Goal: Task Accomplishment & Management: Complete application form

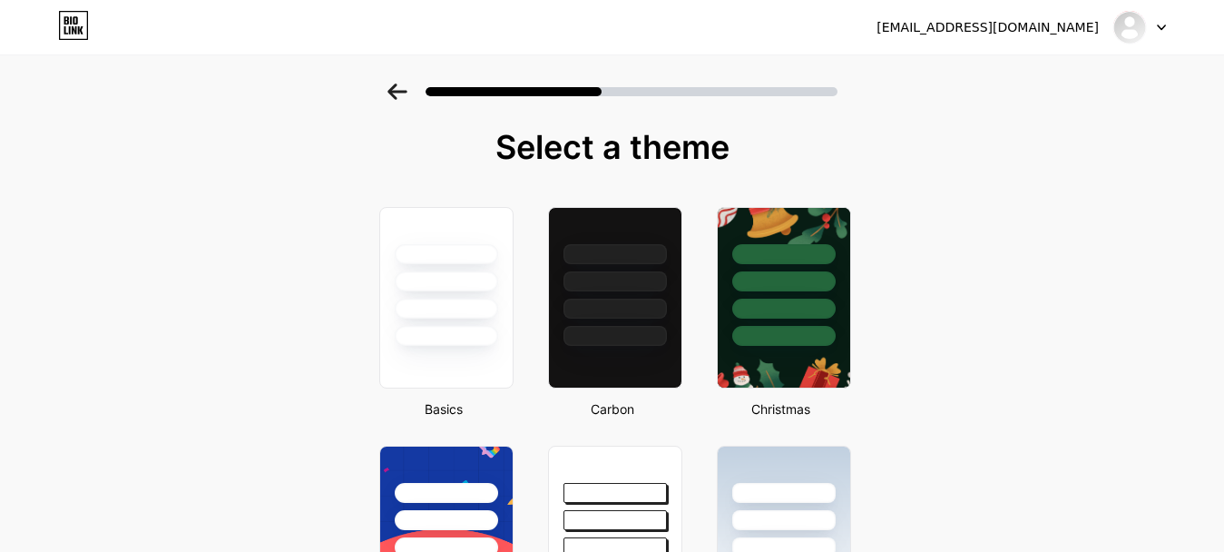
click at [405, 89] on icon at bounding box center [398, 92] width 20 height 16
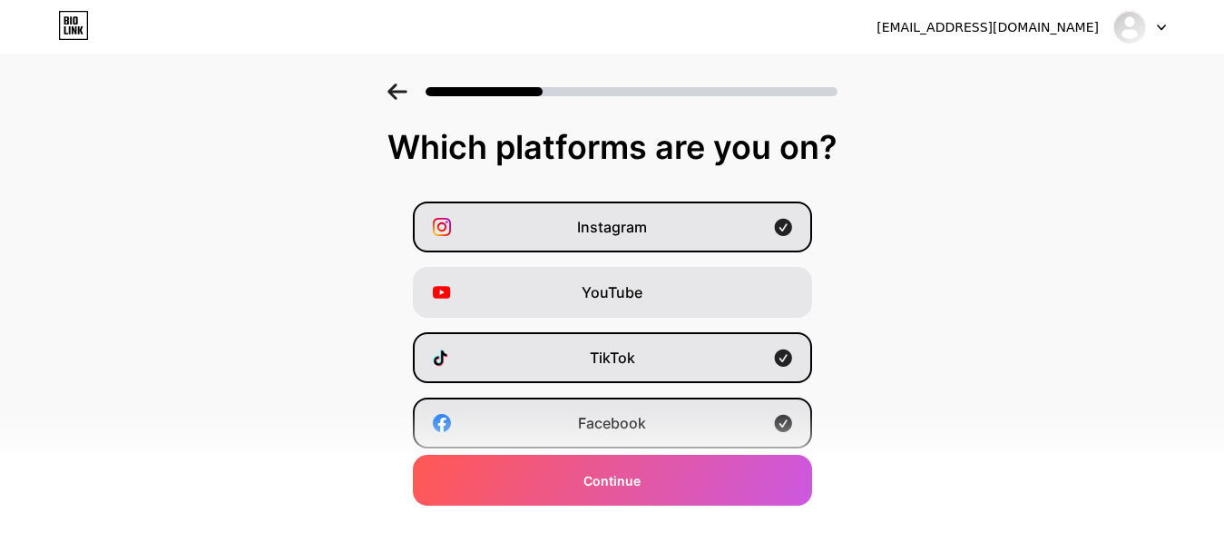
click at [405, 89] on icon at bounding box center [398, 92] width 20 height 16
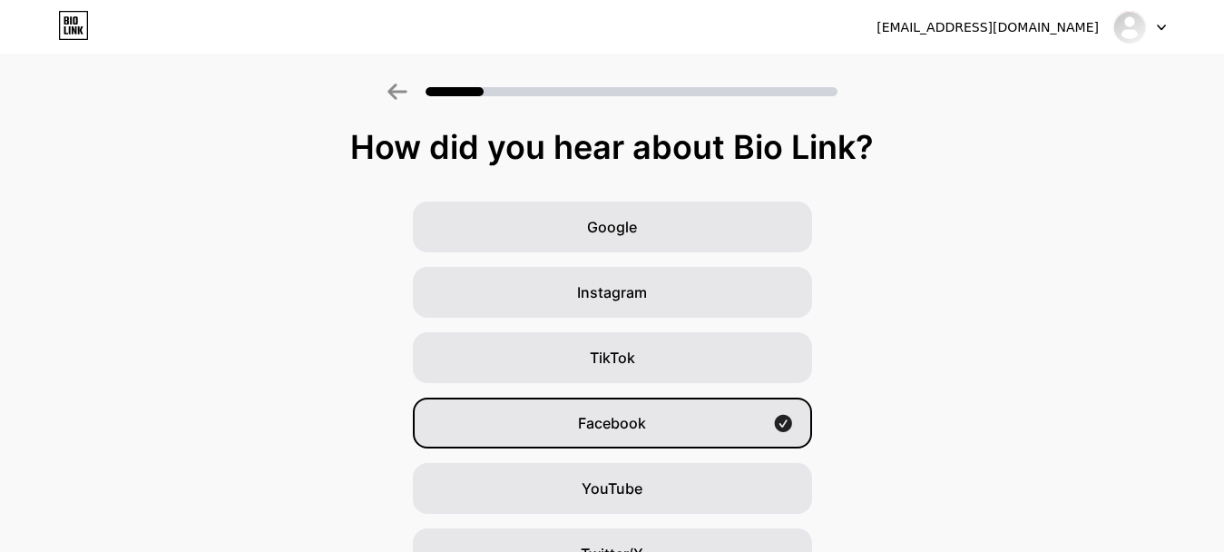
click at [405, 89] on icon at bounding box center [398, 92] width 20 height 16
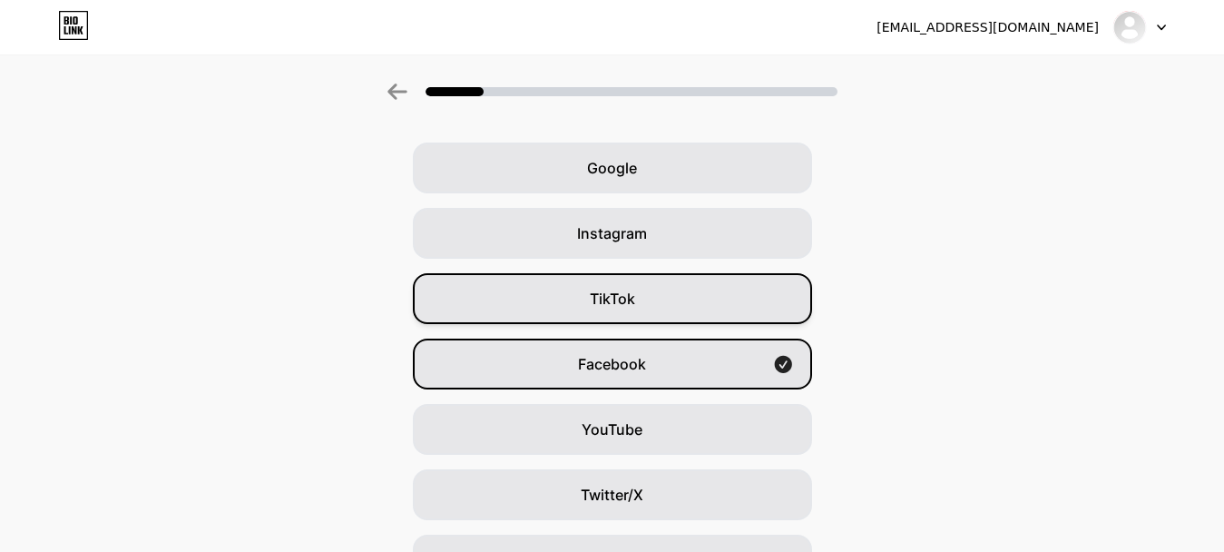
scroll to position [91, 0]
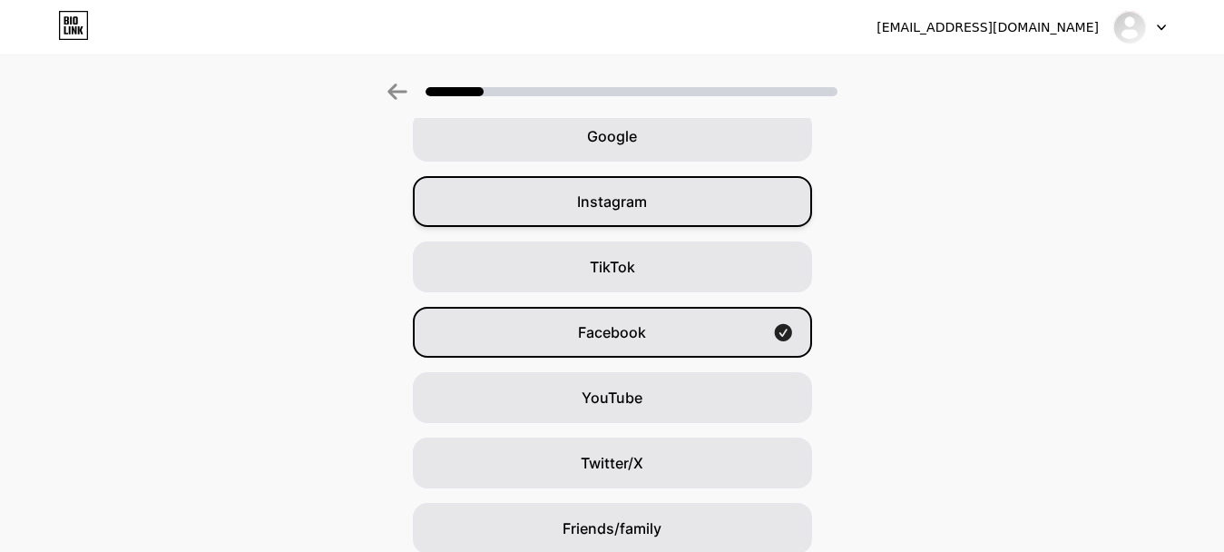
click at [612, 204] on span "Instagram" at bounding box center [612, 202] width 70 height 22
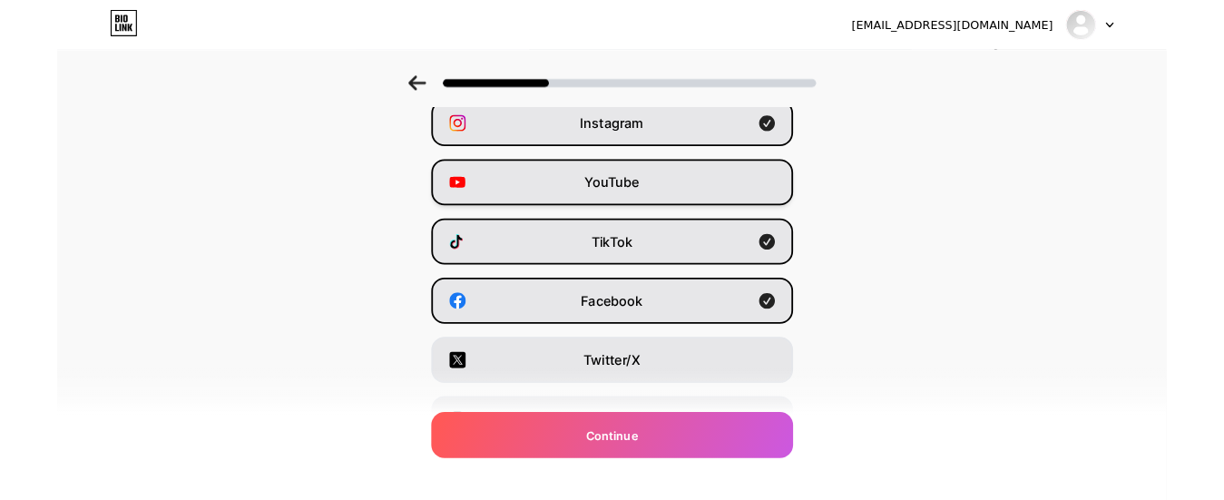
scroll to position [0, 0]
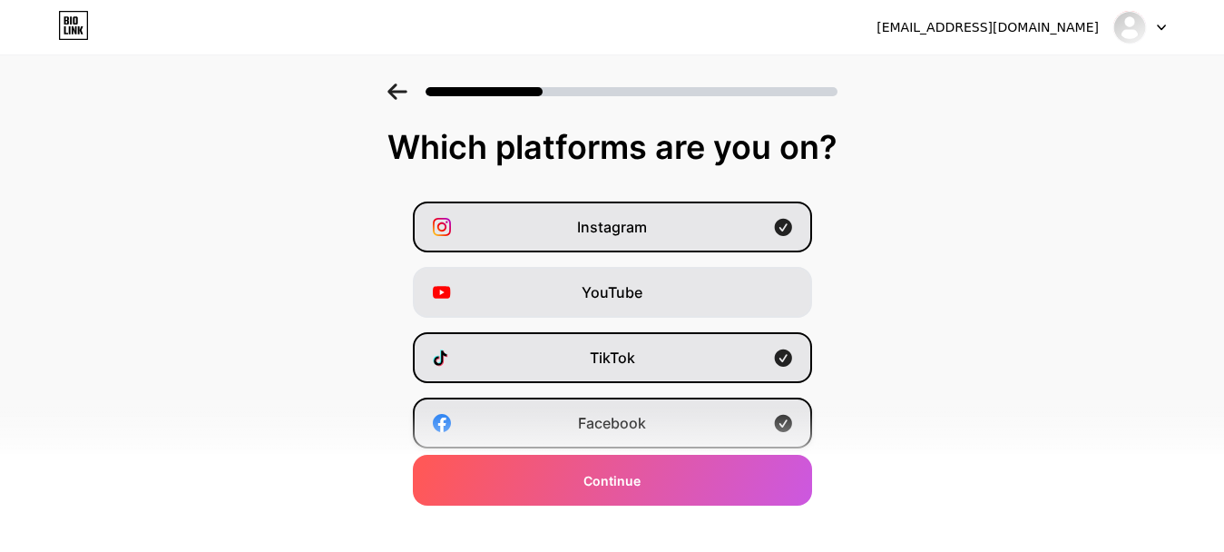
click at [625, 415] on span "Facebook" at bounding box center [612, 423] width 68 height 22
click at [639, 398] on div "Facebook" at bounding box center [612, 423] width 399 height 51
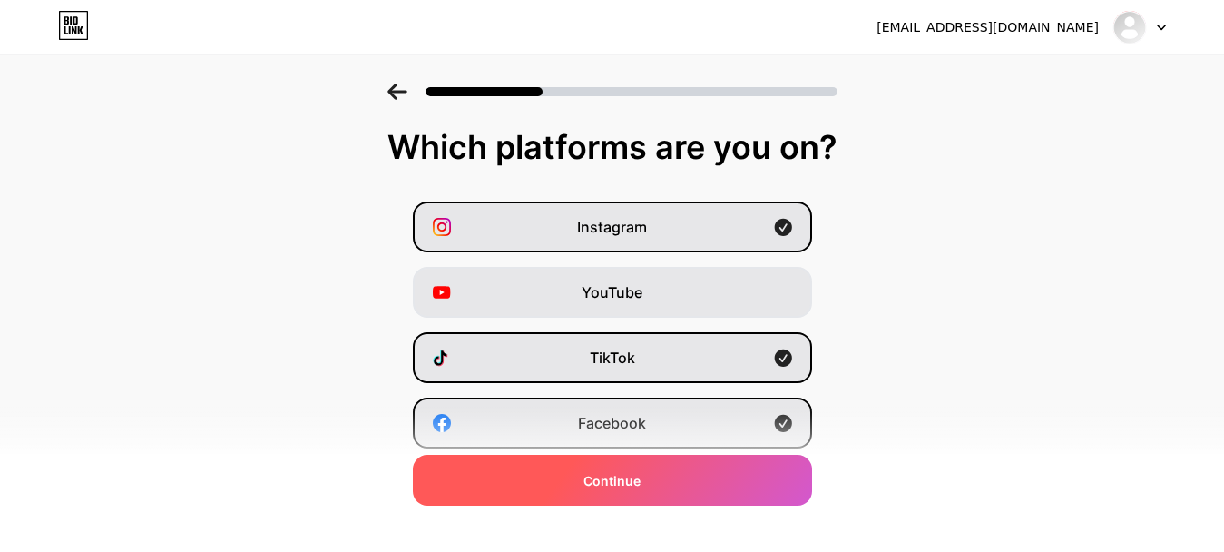
click at [634, 495] on div "Continue" at bounding box center [612, 480] width 399 height 51
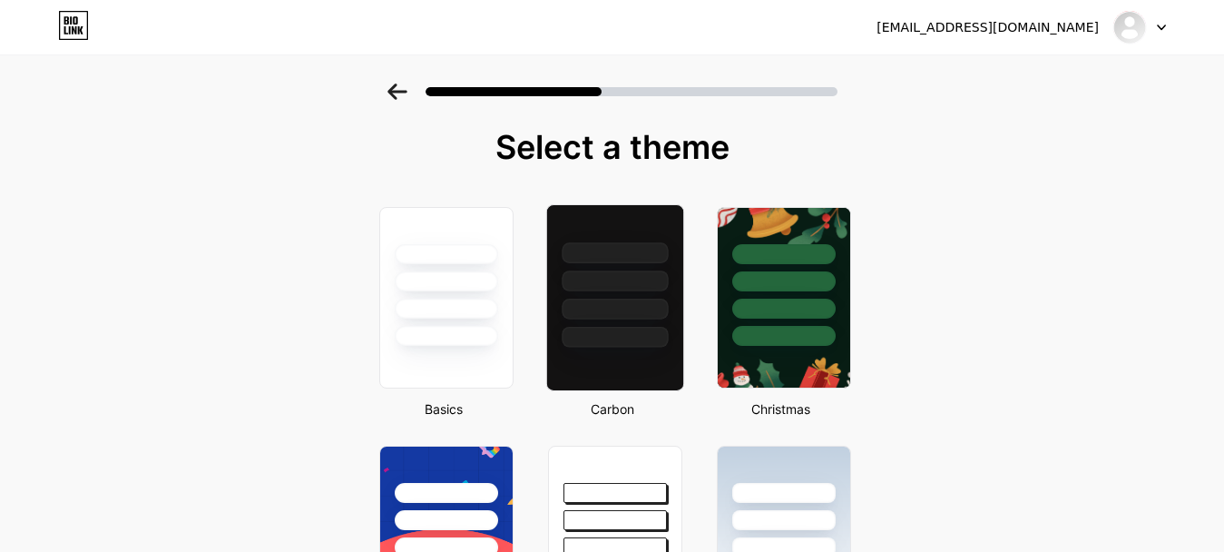
click at [654, 345] on div at bounding box center [615, 337] width 106 height 21
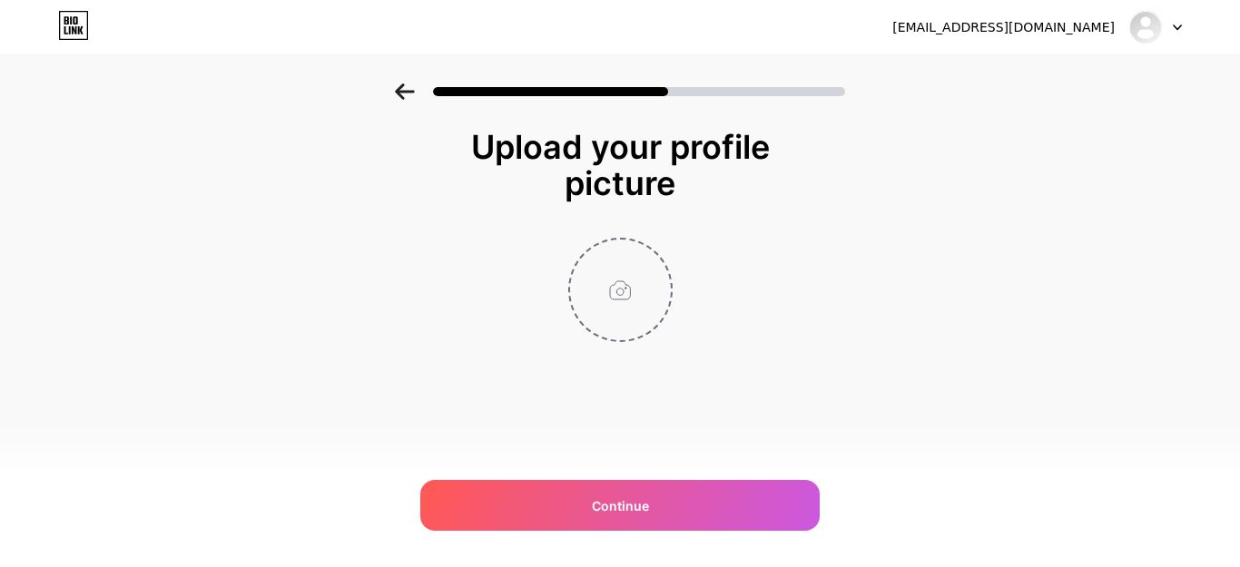
click at [628, 304] on input "file" at bounding box center [620, 290] width 101 height 101
type input "C:\fakepath\bd744934-bd5a-4b21-ad0d-43cb53f716bb.jpg"
click at [616, 307] on img at bounding box center [620, 290] width 104 height 104
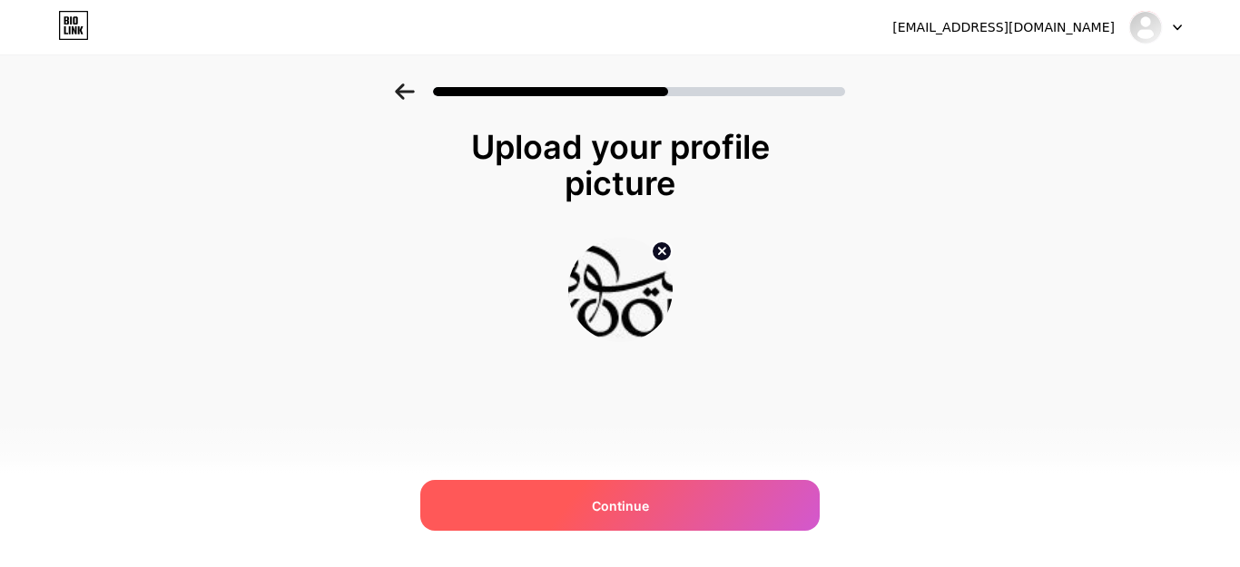
click at [625, 513] on span "Continue" at bounding box center [620, 505] width 57 height 19
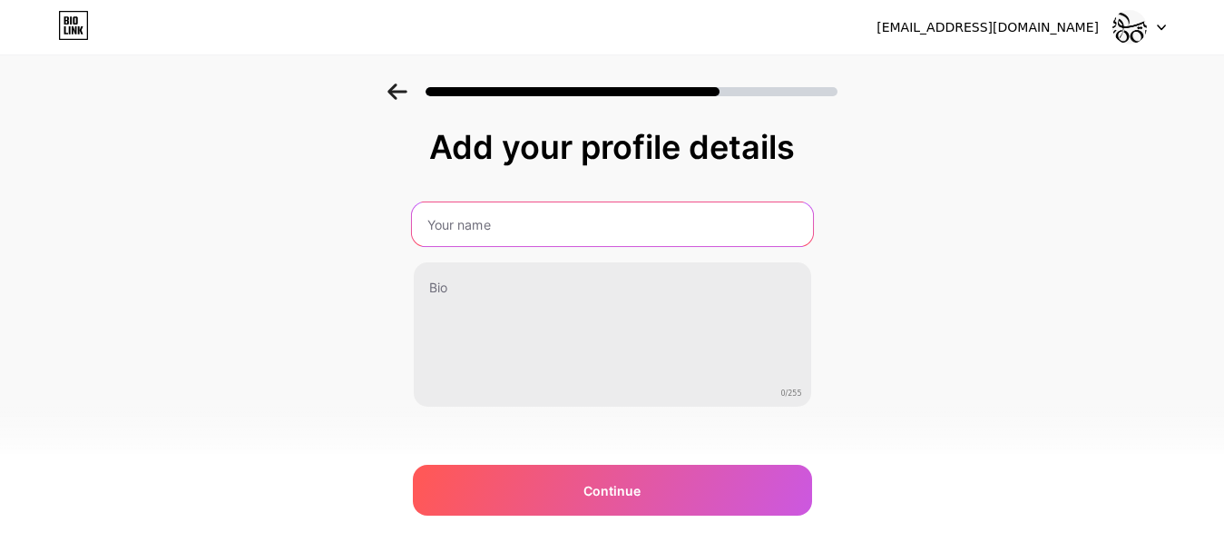
click at [573, 219] on input "text" at bounding box center [611, 224] width 401 height 44
type input "Oyoony"
click at [469, 232] on input "Oyoony" at bounding box center [611, 224] width 401 height 44
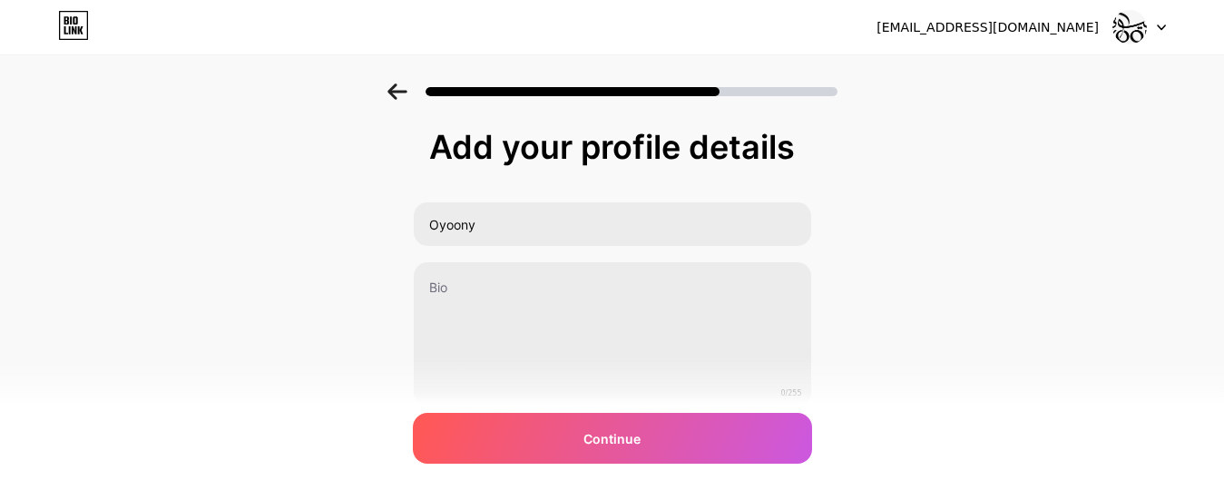
click at [408, 91] on icon at bounding box center [398, 92] width 20 height 16
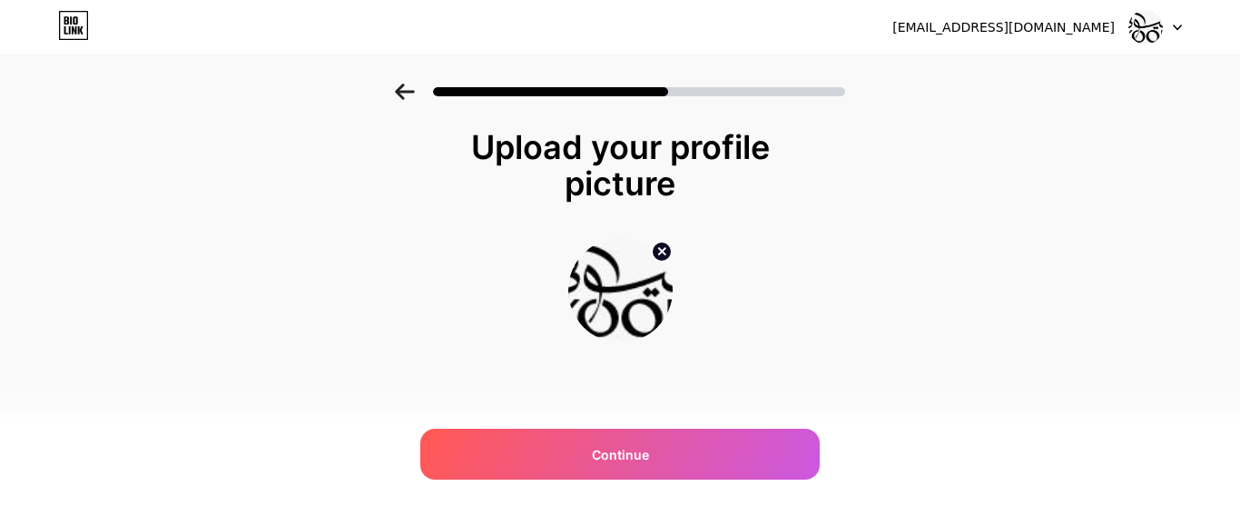
click at [662, 251] on icon at bounding box center [661, 251] width 6 height 6
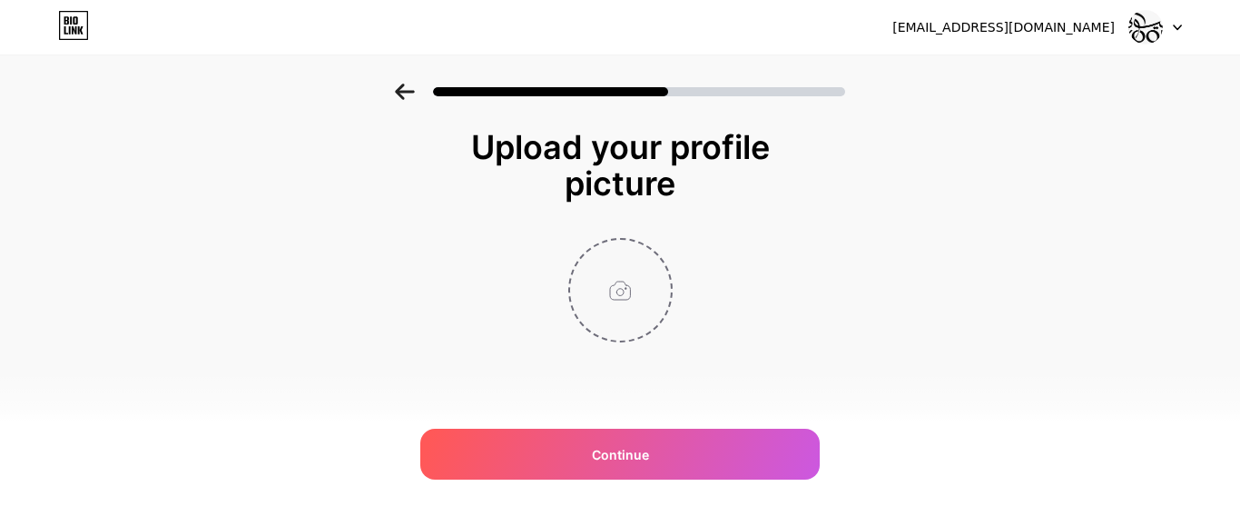
click at [624, 278] on input "file" at bounding box center [620, 290] width 101 height 101
type input "C:\fakepath\493904159_122116286756879300_8753544091280199990_n.jpg"
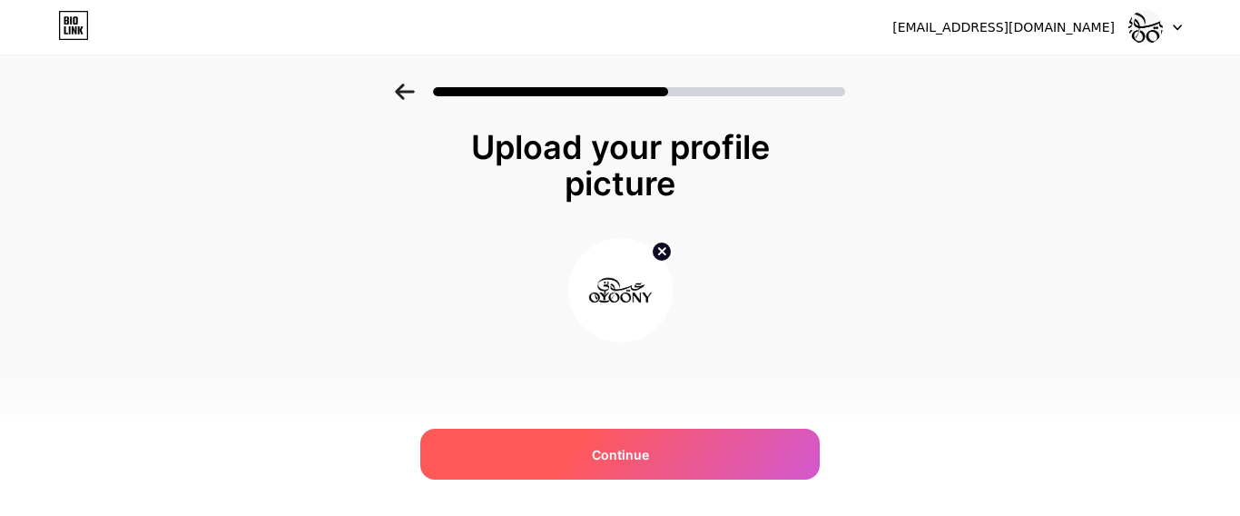
click at [620, 457] on span "Continue" at bounding box center [620, 454] width 57 height 19
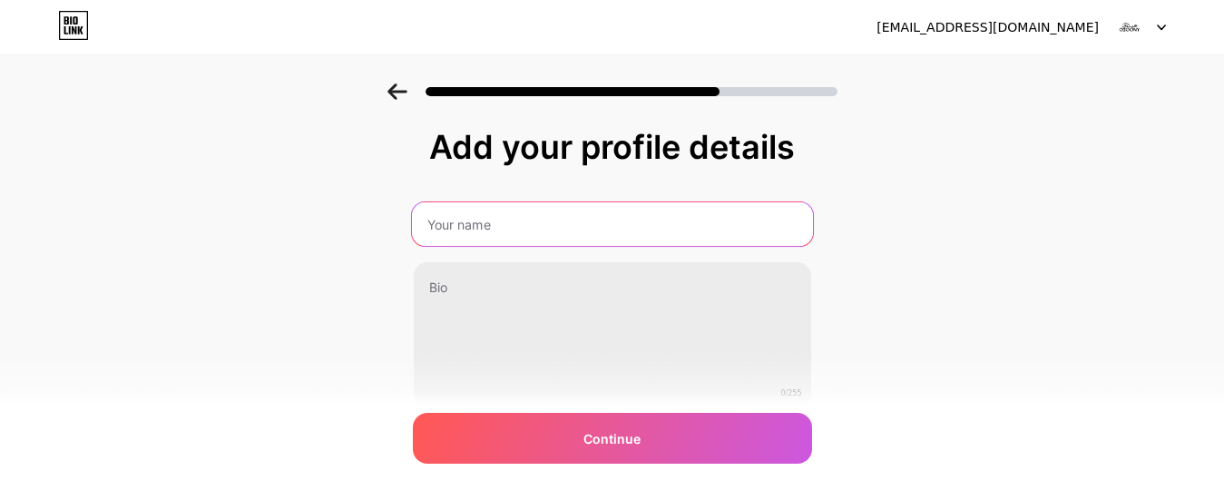
click at [585, 237] on input "text" at bounding box center [611, 224] width 401 height 44
type input "Oyoony"
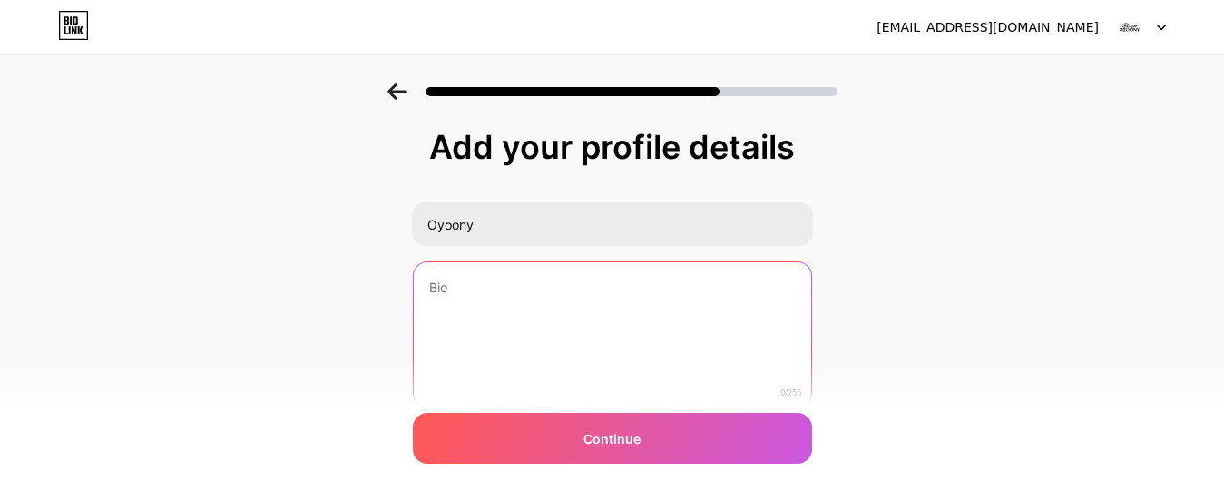
click at [556, 277] on textarea at bounding box center [613, 335] width 398 height 146
paste textarea "PREMIUM CONTACT LENSES ✨ 🎨 Couleurs douces & réalistes 📦 Livraison rapide 📍Tout…"
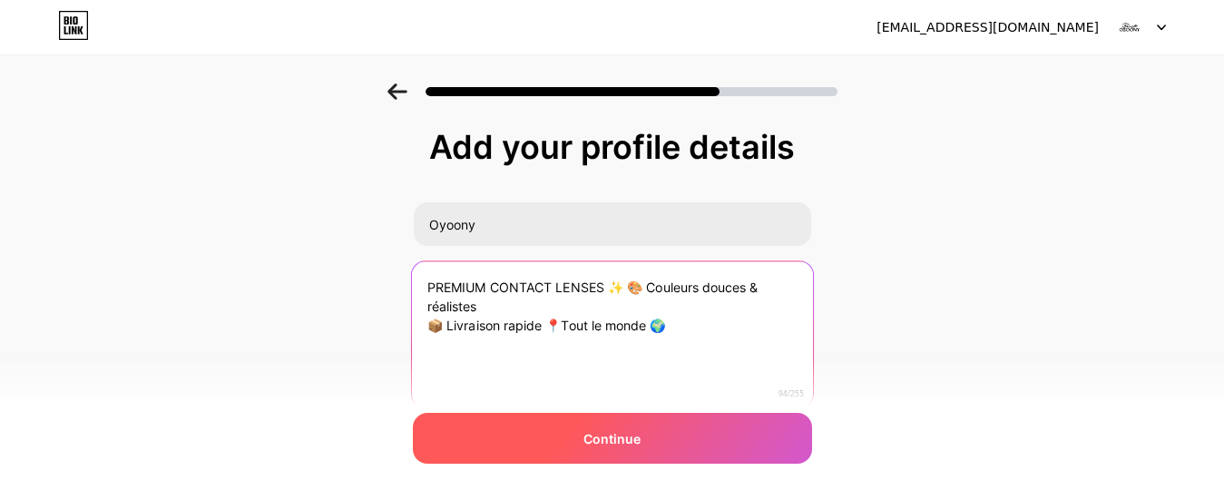
type textarea "PREMIUM CONTACT LENSES ✨ 🎨 Couleurs douces & réalistes 📦 Livraison rapide 📍Tout…"
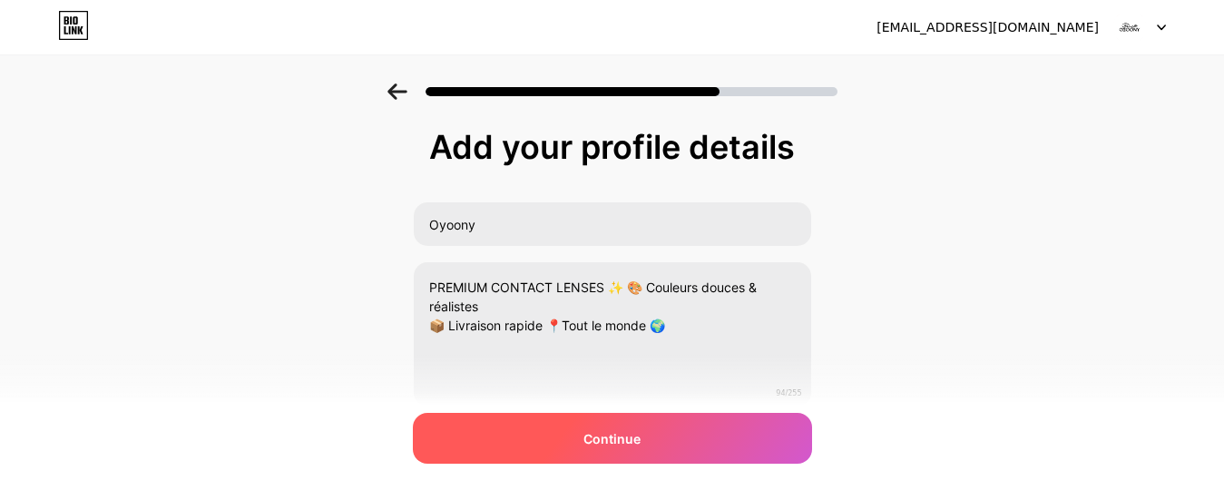
click at [630, 426] on div "Continue" at bounding box center [612, 438] width 399 height 51
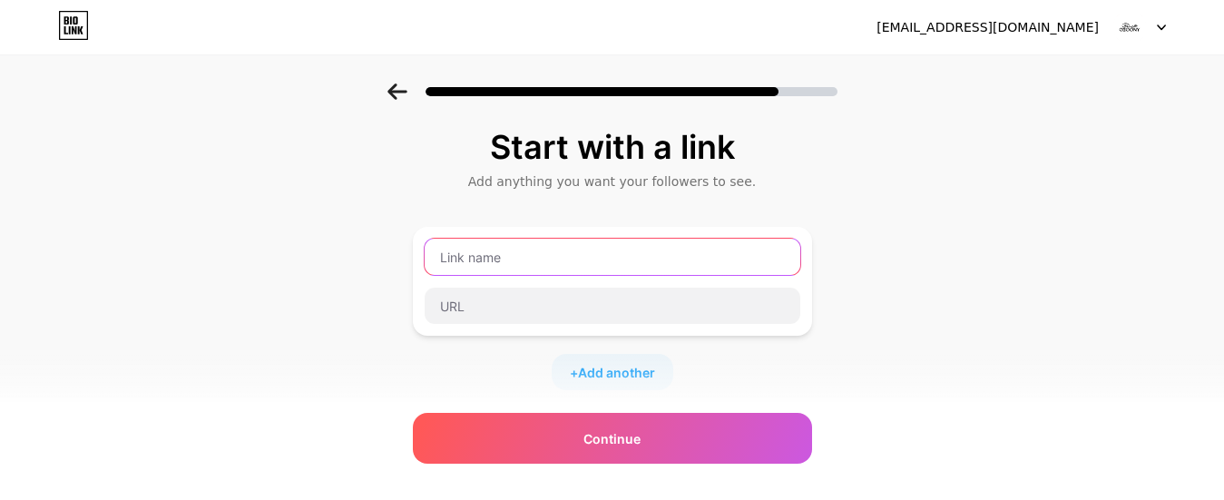
click at [532, 267] on input "text" at bounding box center [613, 257] width 376 height 36
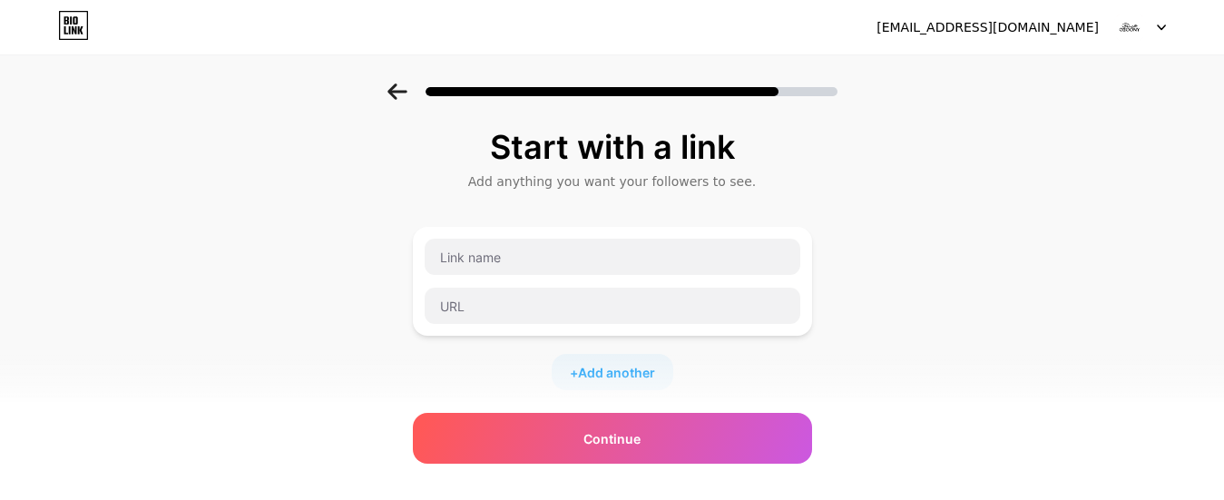
drag, startPoint x: 481, startPoint y: 188, endPoint x: 755, endPoint y: 142, distance: 278.0
click at [755, 142] on div "Start with a link Add anything you want your followers to see." at bounding box center [612, 160] width 399 height 62
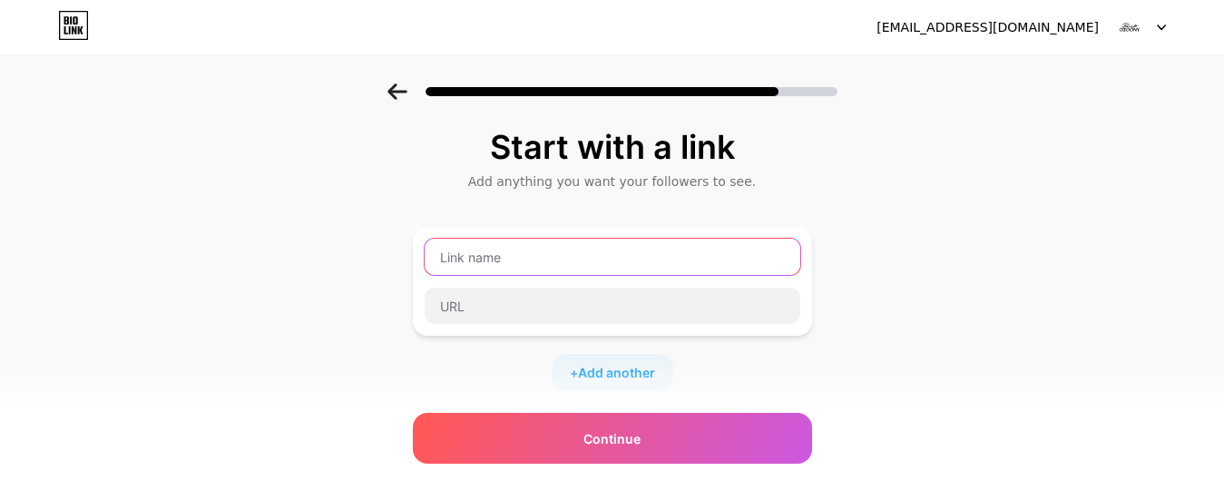
click at [521, 270] on input "text" at bounding box center [613, 257] width 376 height 36
paste input "PREMIUM CONTACT LENSES ✨ 🎨 Couleurs douces & réalistes 📦 Livraison rapide 📍Tout…"
drag, startPoint x: 801, startPoint y: 256, endPoint x: 0, endPoint y: 264, distance: 800.6
click at [0, 264] on div "Start with a link Add anything you want your followers to see. PREMIUM CONTACT …" at bounding box center [612, 403] width 1224 height 638
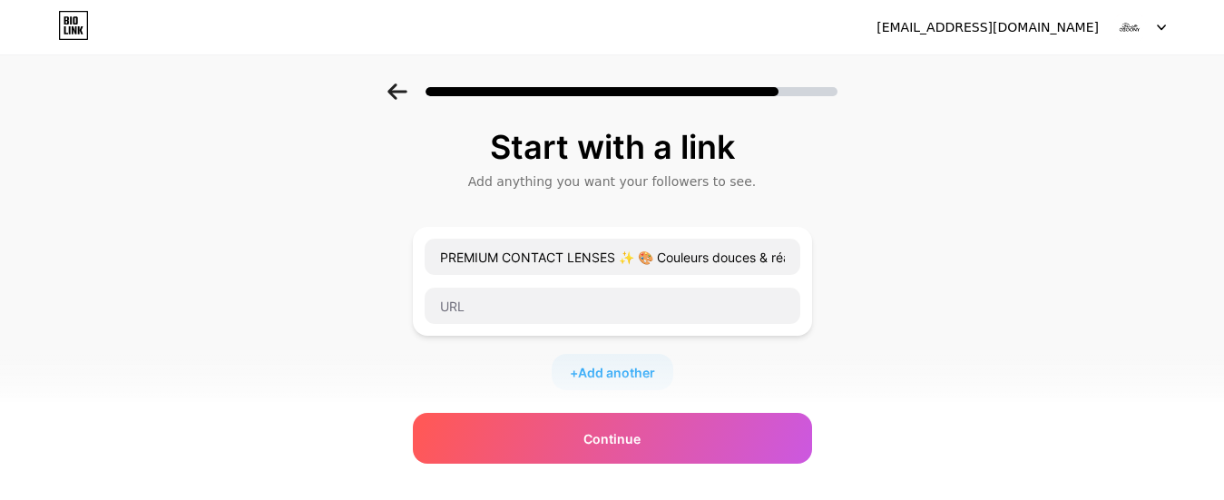
click at [0, 264] on div "Start with a link Add anything you want your followers to see. PREMIUM CONTACT …" at bounding box center [612, 403] width 1224 height 638
drag, startPoint x: 803, startPoint y: 260, endPoint x: 367, endPoint y: 256, distance: 436.6
click at [367, 256] on div "Start with a link Add anything you want your followers to see. PREMIUM CONTACT …" at bounding box center [612, 403] width 1224 height 638
type input "stes 📦 Livraison rapide 📍Tout le monde 🌍"
drag, startPoint x: 762, startPoint y: 254, endPoint x: 319, endPoint y: 251, distance: 442.9
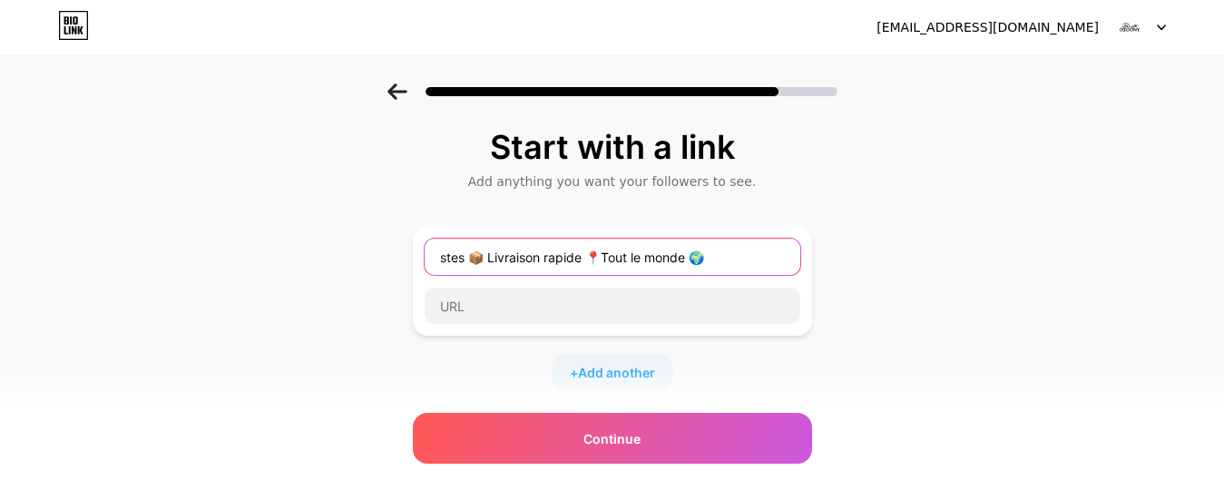
click at [319, 251] on div "Start with a link Add anything you want your followers to see. stes 📦 Livraison…" at bounding box center [612, 403] width 1224 height 638
paste input "oyoony shop"
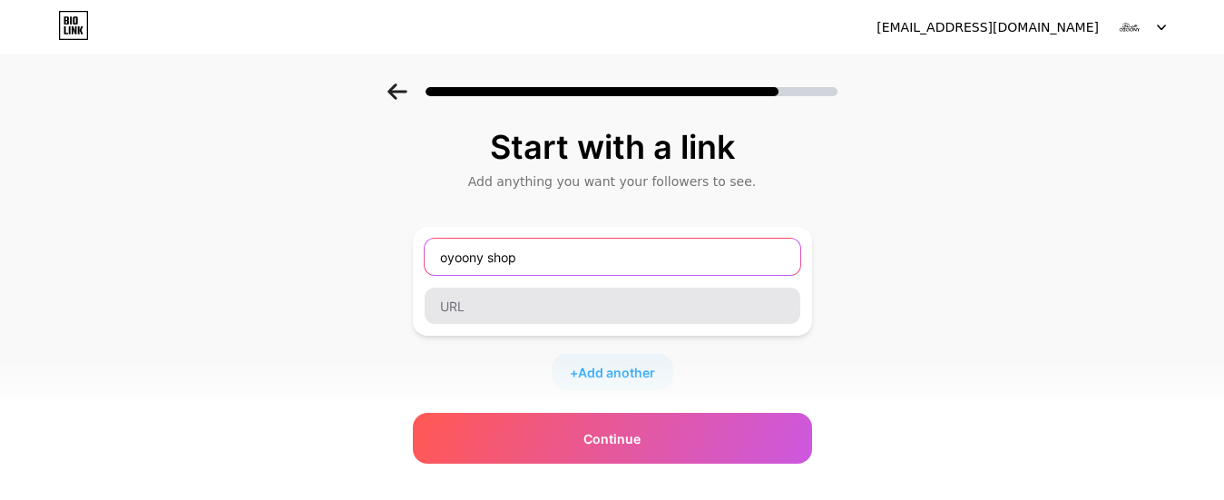
type input "oyoony shop"
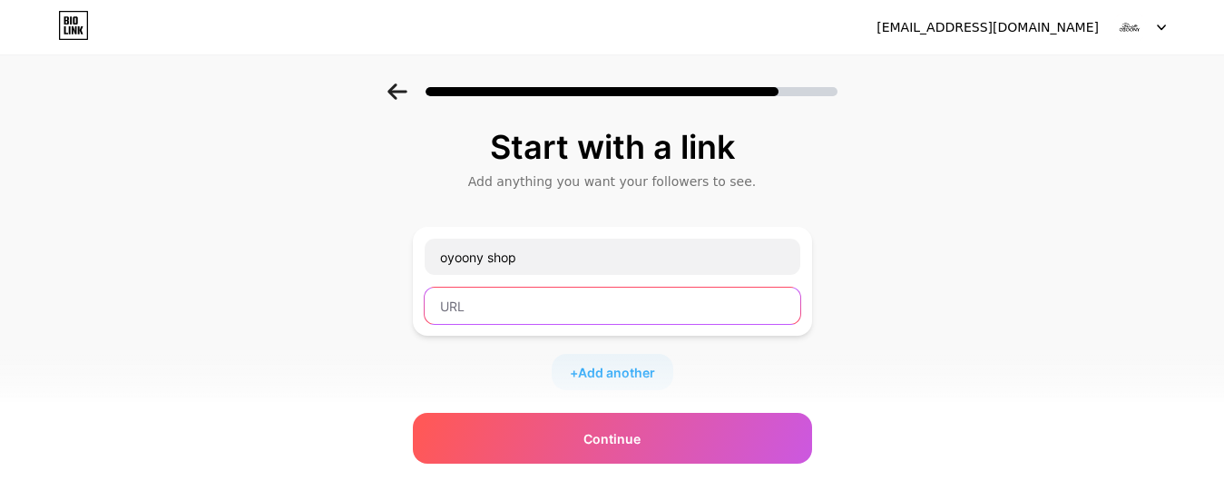
click at [564, 295] on input "text" at bounding box center [613, 306] width 376 height 36
paste input "[URL][DOMAIN_NAME]"
type input "[URL][DOMAIN_NAME]"
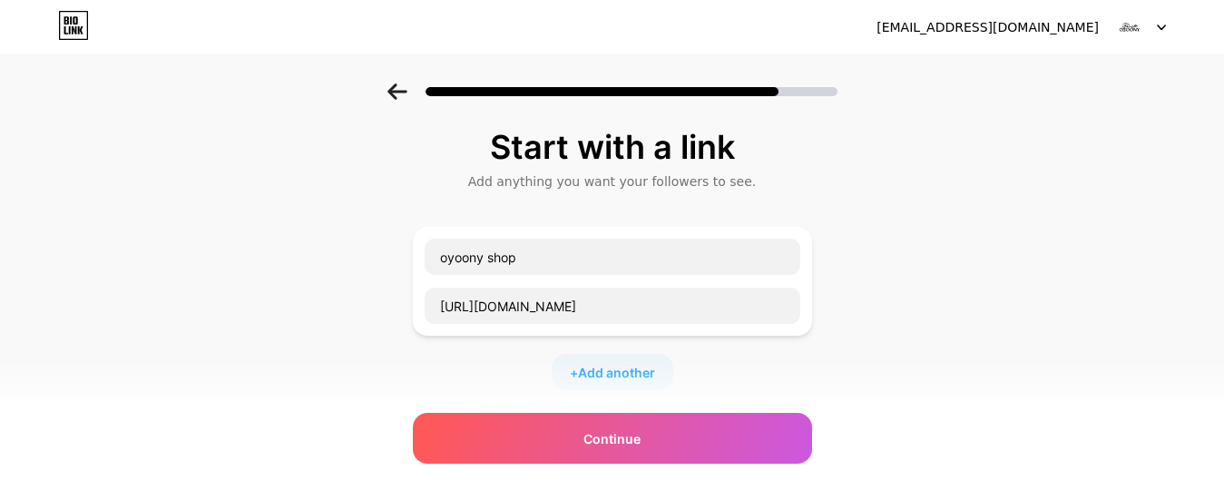
click at [588, 379] on span "Add another" at bounding box center [616, 372] width 77 height 19
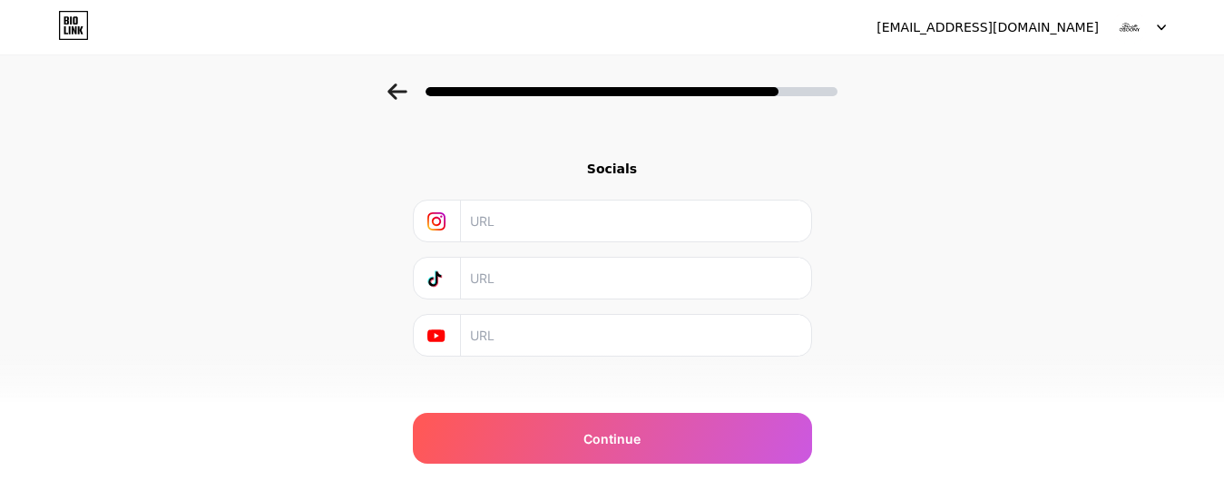
scroll to position [421, 0]
click at [506, 201] on input "text" at bounding box center [634, 201] width 329 height 41
paste input "[URL][DOMAIN_NAME]"
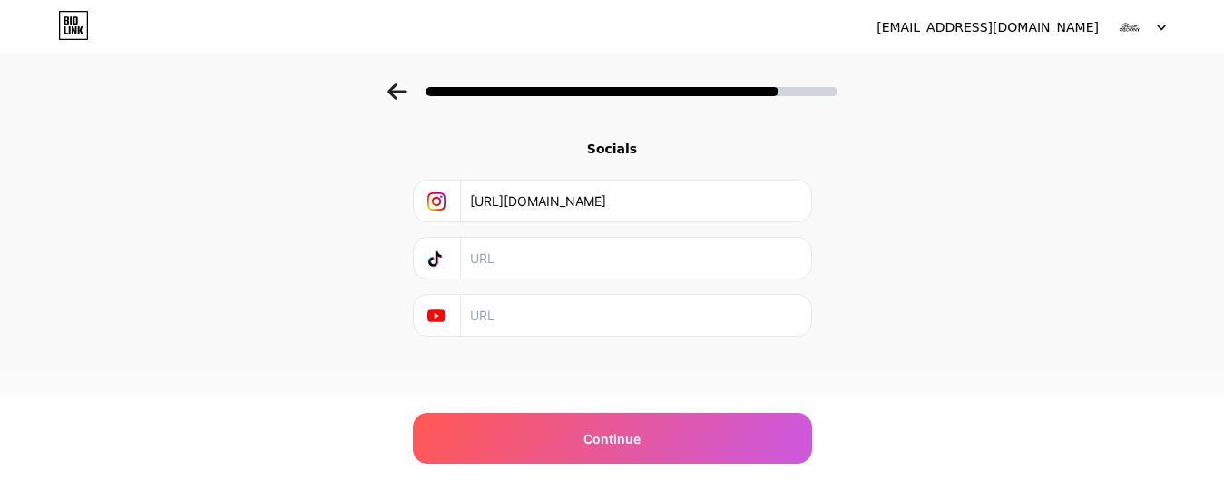
scroll to position [0, 337]
type input "[URL][DOMAIN_NAME]"
click at [718, 241] on input "text" at bounding box center [634, 258] width 329 height 41
paste input "[URL][DOMAIN_NAME][DOMAIN_NAME]"
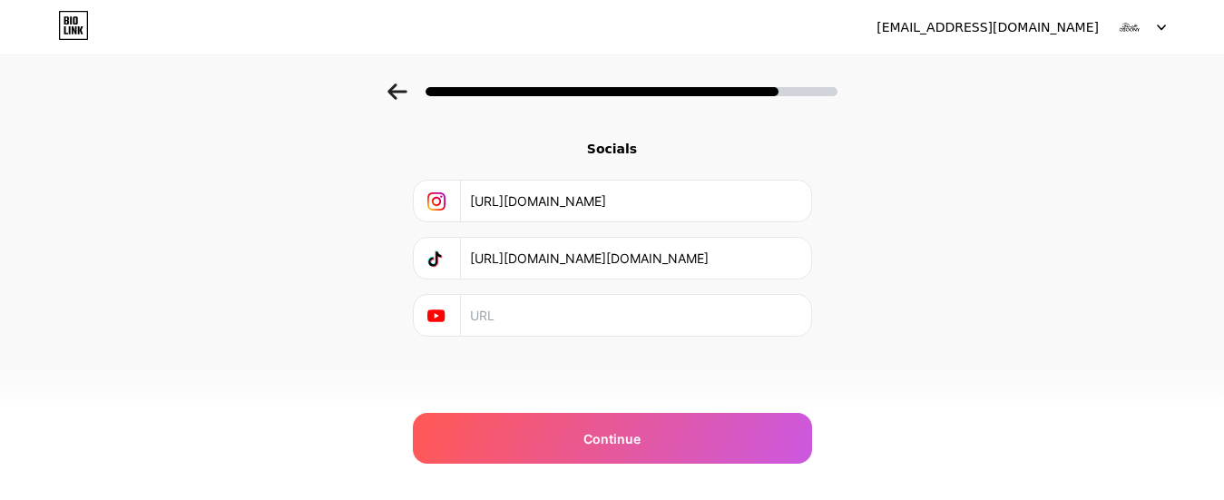
scroll to position [0, 148]
type input "[URL][DOMAIN_NAME][DOMAIN_NAME]"
drag, startPoint x: 441, startPoint y: 313, endPoint x: 645, endPoint y: 298, distance: 204.8
click at [645, 298] on div at bounding box center [613, 315] width 376 height 41
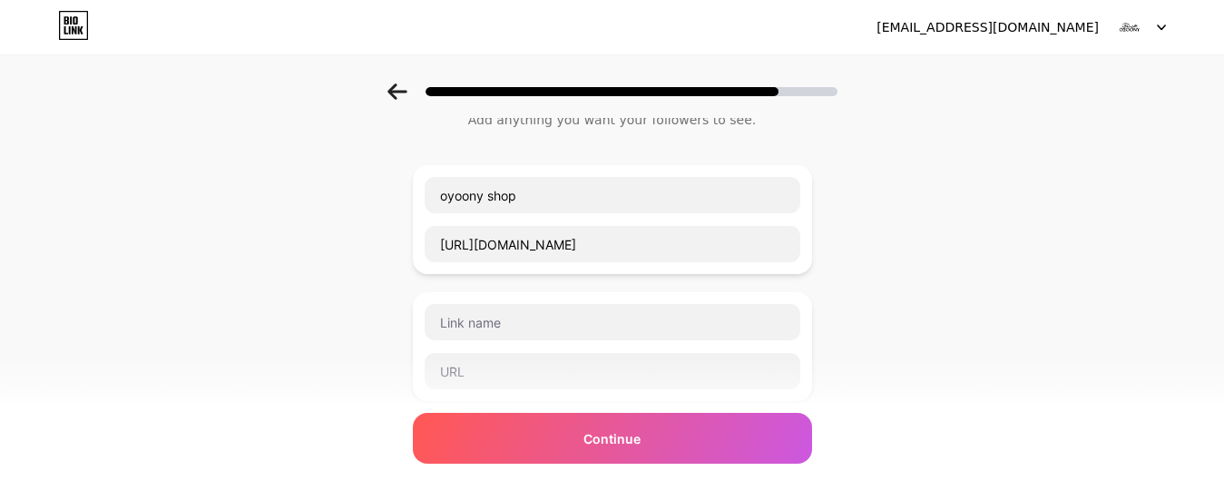
scroll to position [58, 0]
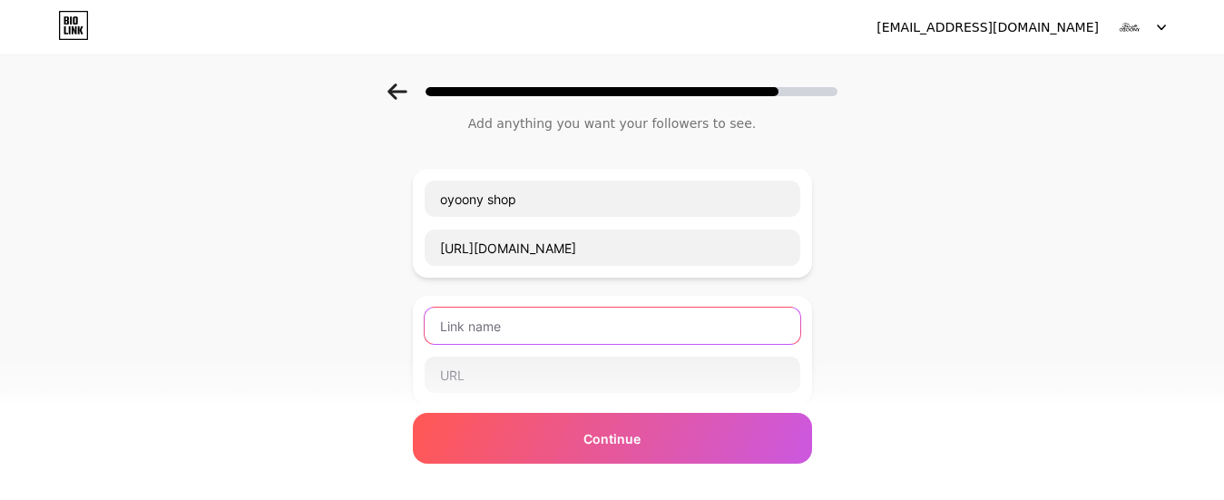
click at [594, 337] on input "text" at bounding box center [613, 326] width 376 height 36
paste input "Oyoony Lenses"
type input "Oyoony Lenses"
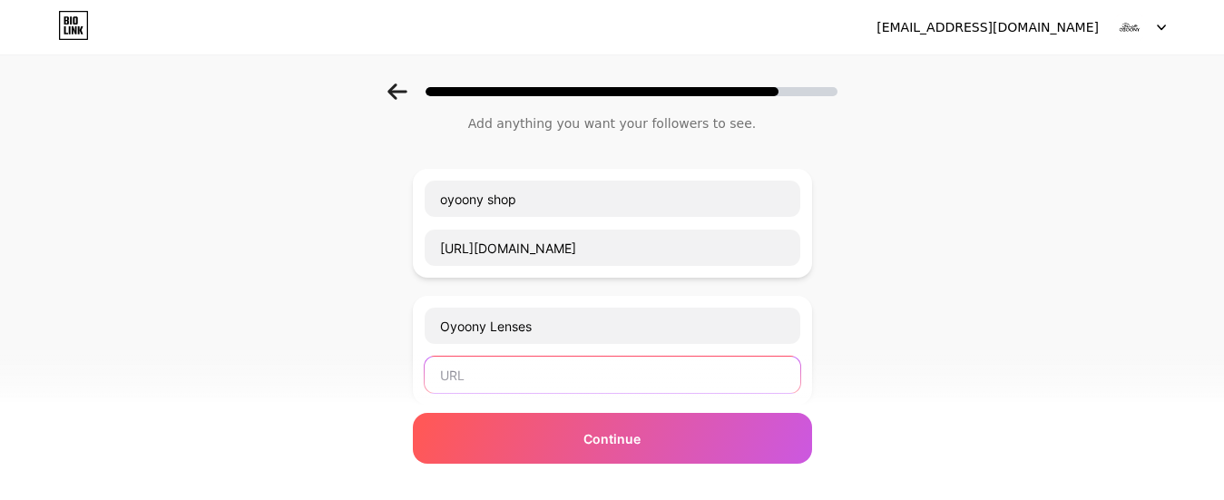
click at [564, 377] on input "text" at bounding box center [613, 375] width 376 height 36
paste input "[URL][DOMAIN_NAME]"
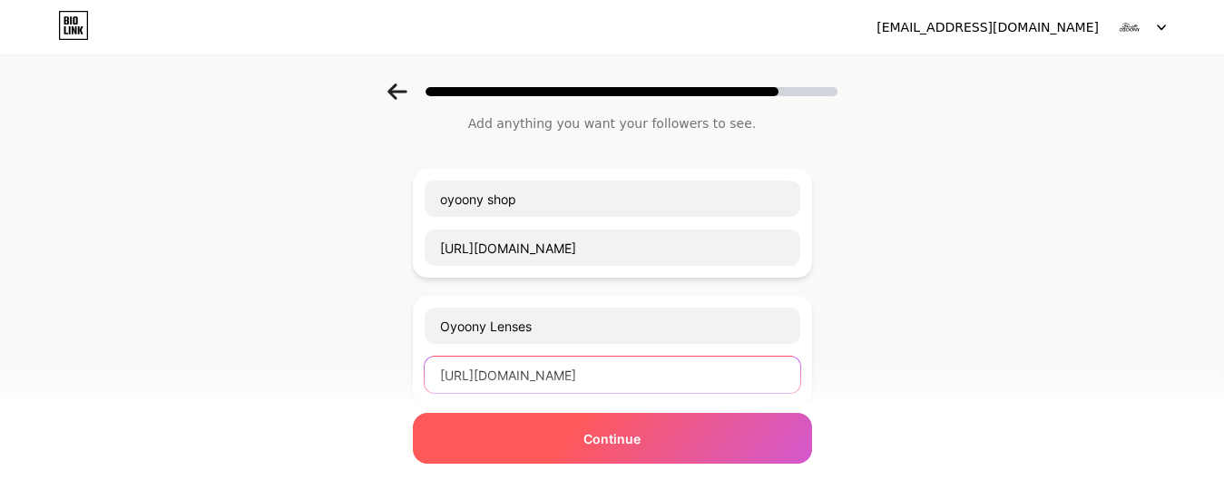
type input "[URL][DOMAIN_NAME]"
click at [615, 445] on span "Continue" at bounding box center [612, 438] width 57 height 19
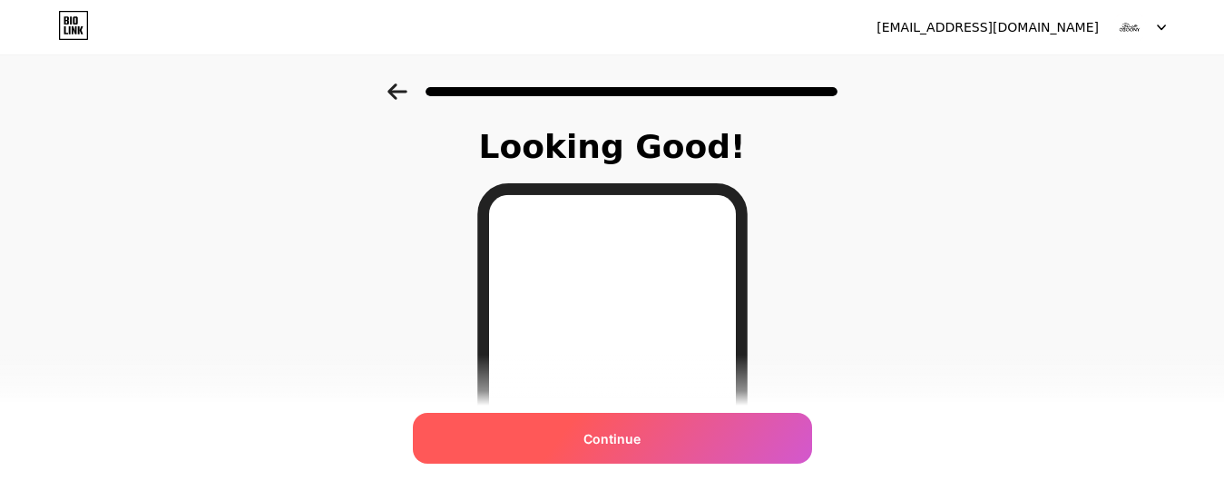
click at [622, 434] on span "Continue" at bounding box center [612, 438] width 57 height 19
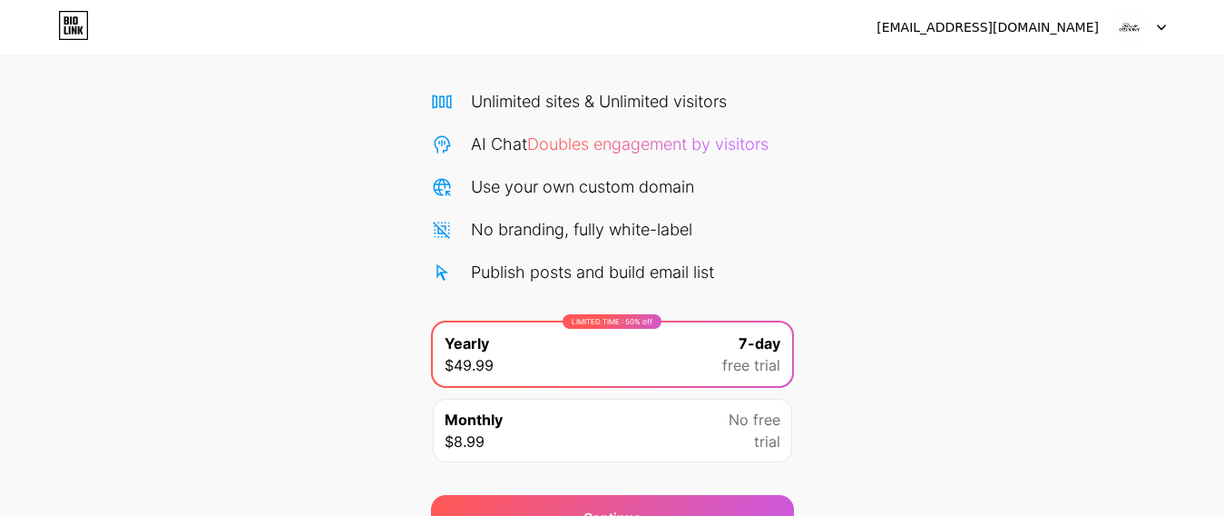
scroll to position [215, 0]
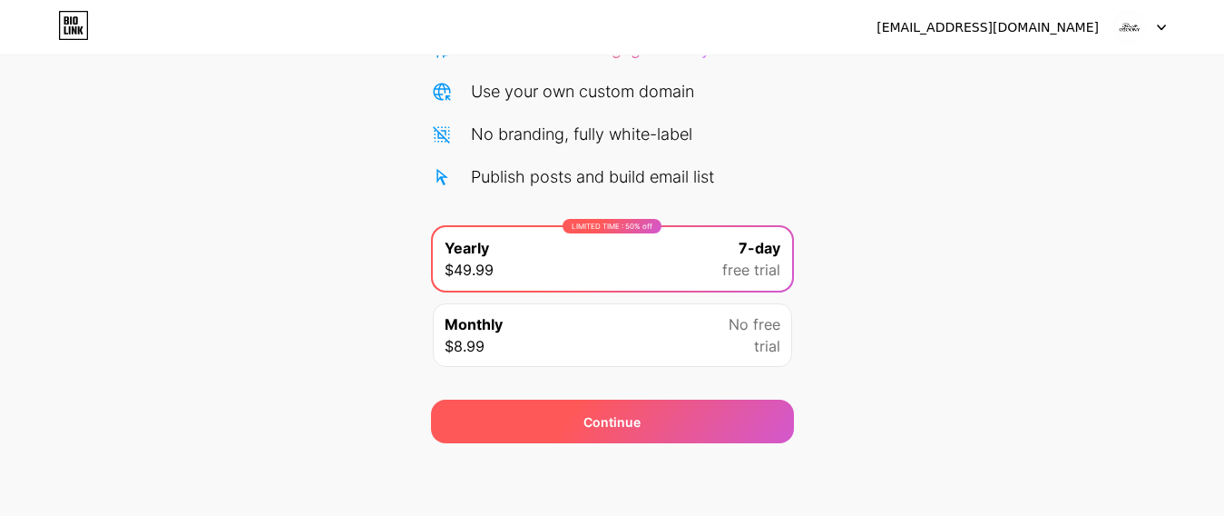
click at [761, 424] on div "Continue" at bounding box center [612, 421] width 363 height 44
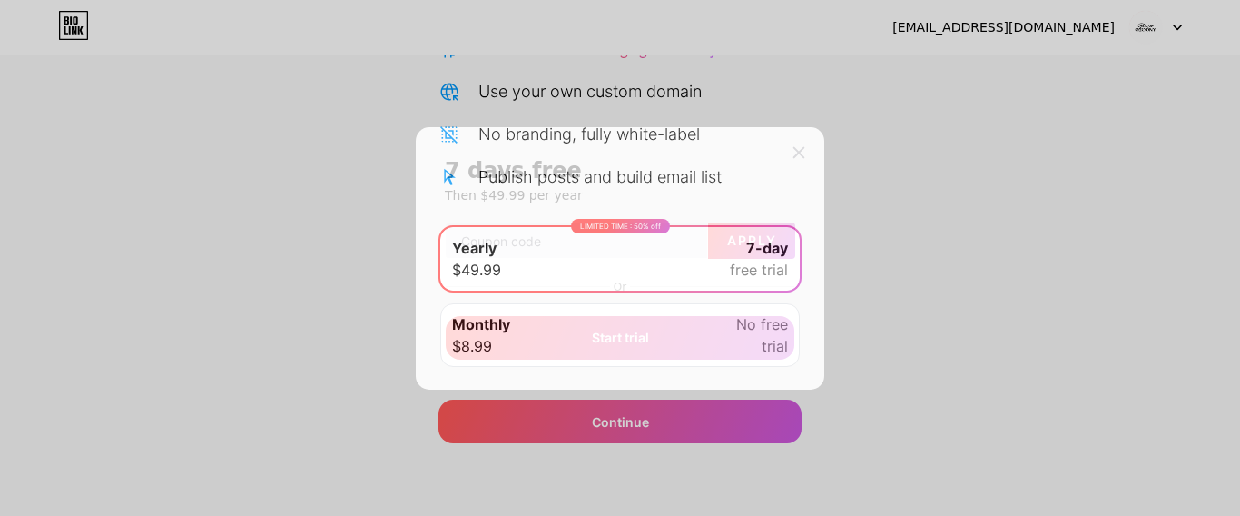
click at [818, 152] on div "7 days free Then $49.99 per year Apply Or Start trial" at bounding box center [620, 258] width 408 height 262
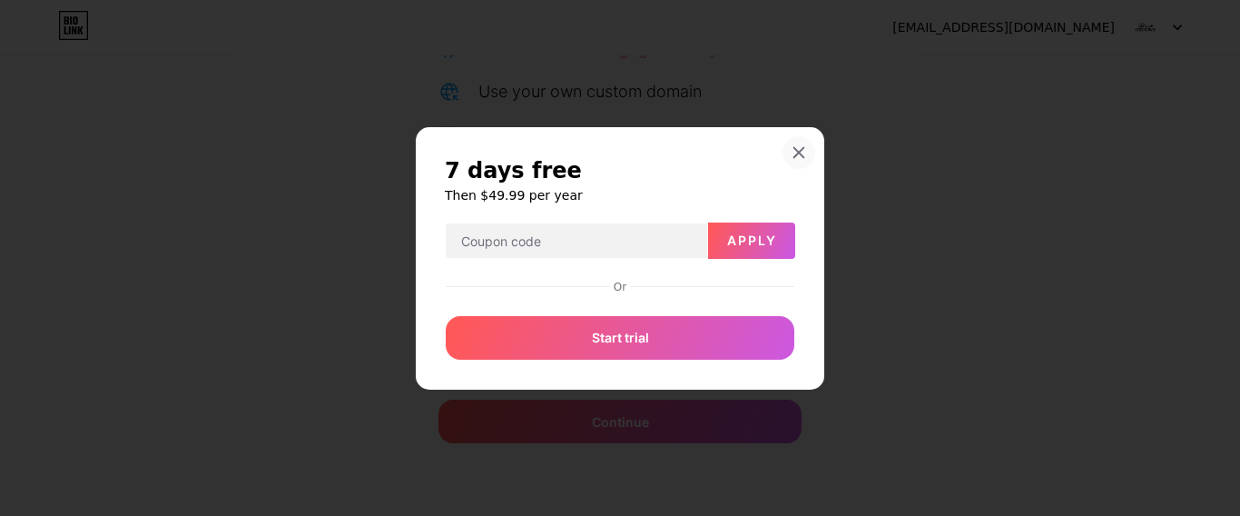
click at [801, 150] on icon at bounding box center [799, 152] width 10 height 10
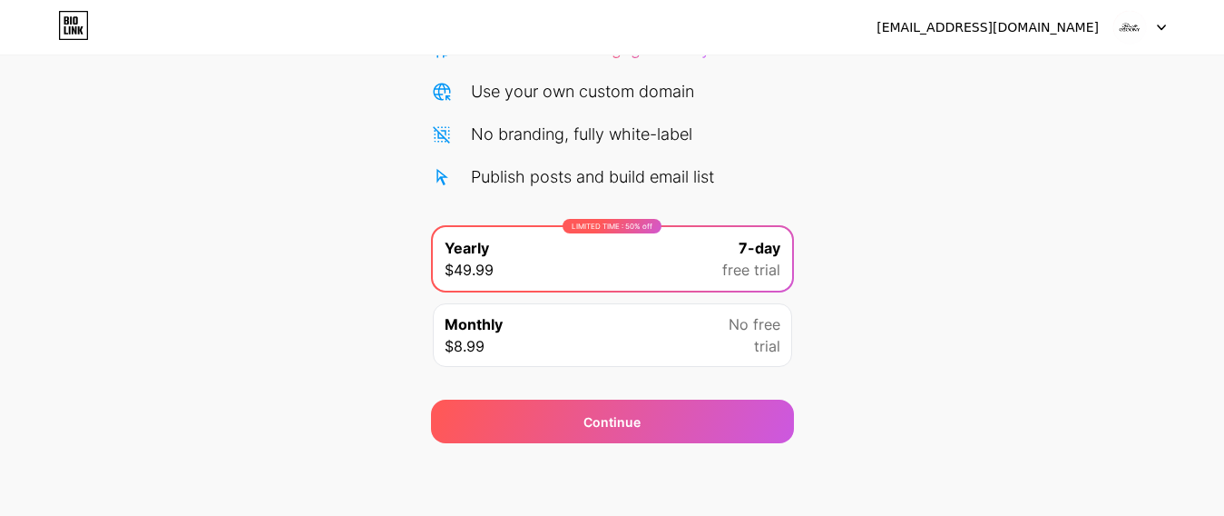
click at [801, 158] on div "Start your 7 day free trial Cancel anytime. We will send you an email 2 days be…" at bounding box center [612, 155] width 1224 height 575
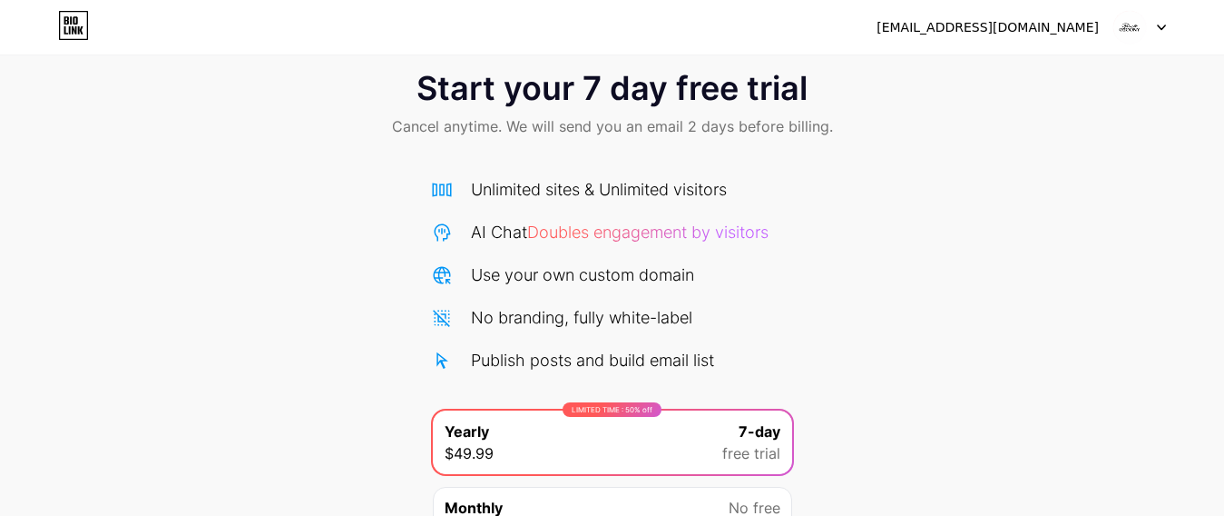
scroll to position [0, 0]
